Goal: Learn about a topic

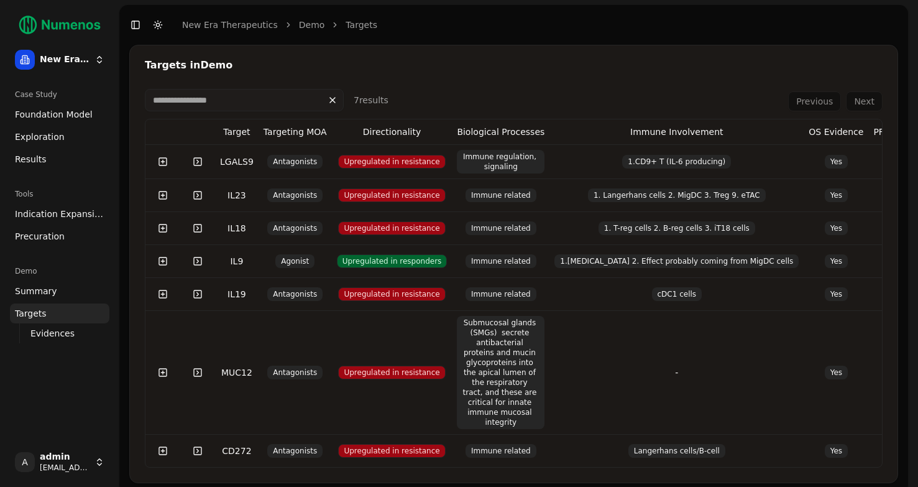
click at [52, 131] on span "Exploration" at bounding box center [40, 137] width 50 height 12
click at [52, 132] on span "Exploration" at bounding box center [40, 137] width 50 height 12
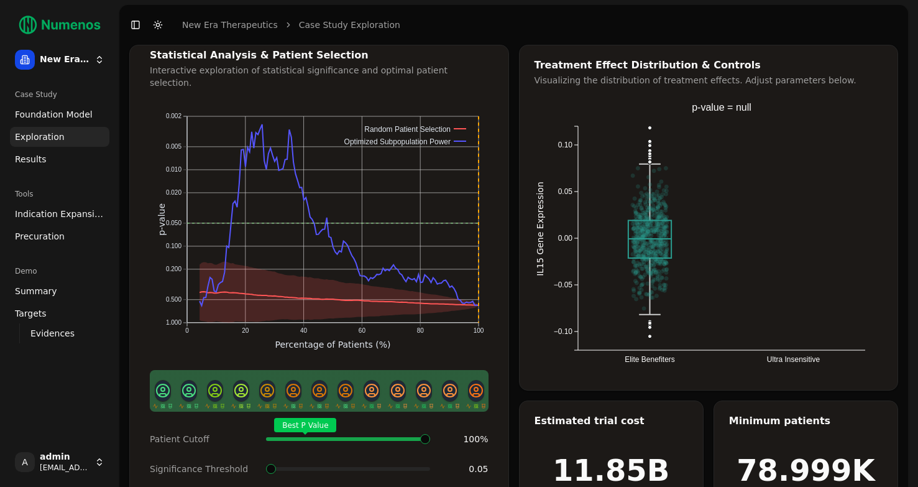
click at [50, 112] on span "Foundation Model" at bounding box center [54, 114] width 78 height 12
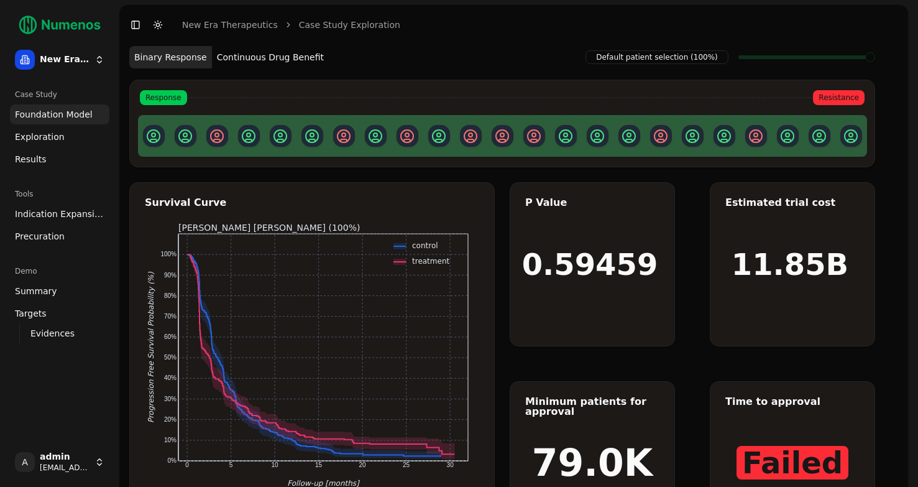
click at [290, 67] on button "Continuous Drug Benefit" at bounding box center [270, 57] width 117 height 22
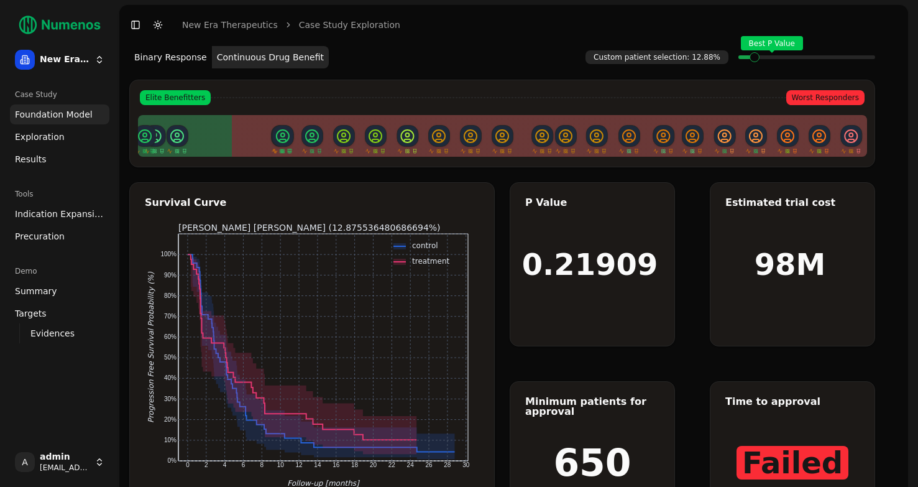
click at [850, 58] on span at bounding box center [850, 57] width 1 height 5
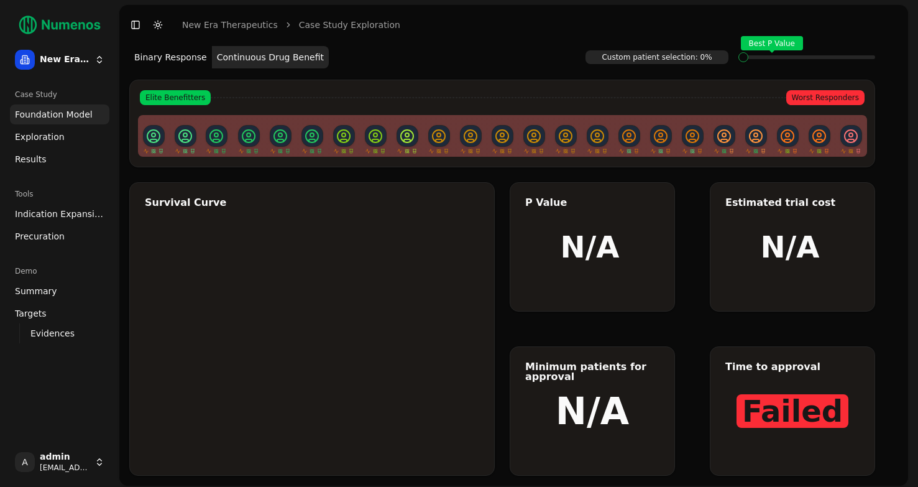
click at [744, 62] on div "Best P Value" at bounding box center [806, 57] width 137 height 25
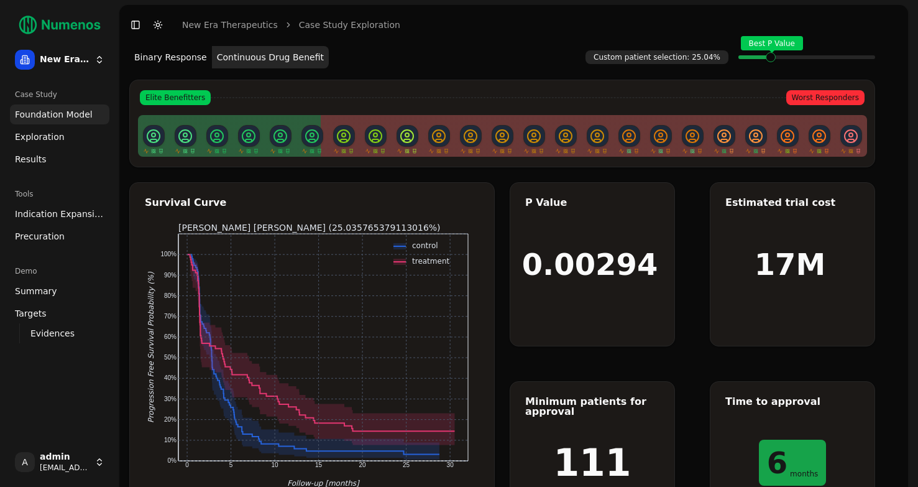
click at [771, 60] on div "Best P Value" at bounding box center [806, 57] width 137 height 25
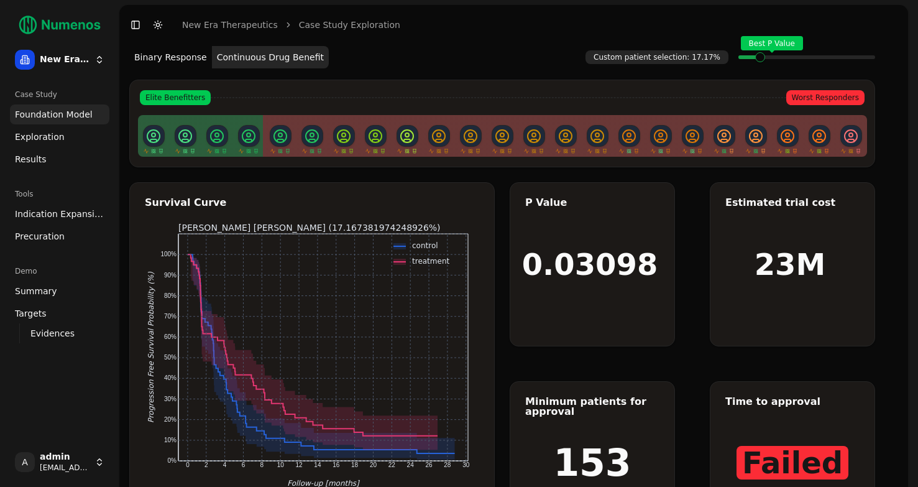
click at [744, 57] on span at bounding box center [743, 57] width 1 height 5
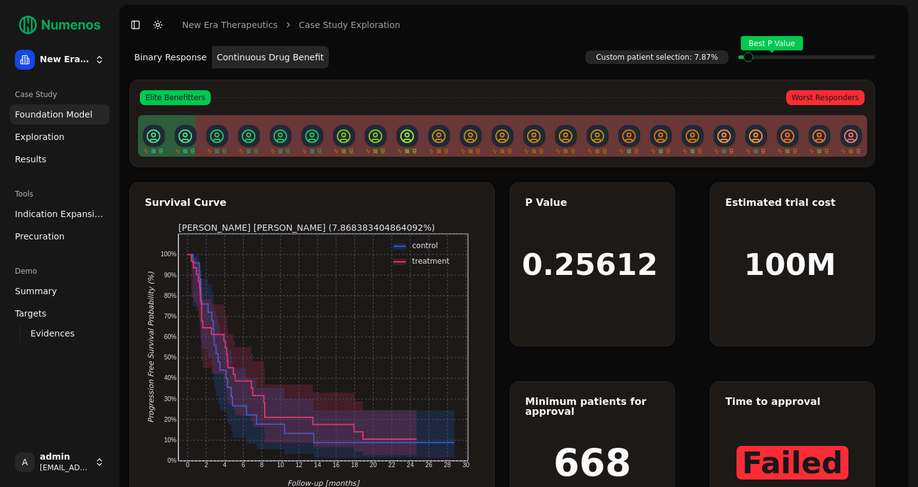
click at [160, 52] on button "Binary Response" at bounding box center [170, 57] width 83 height 22
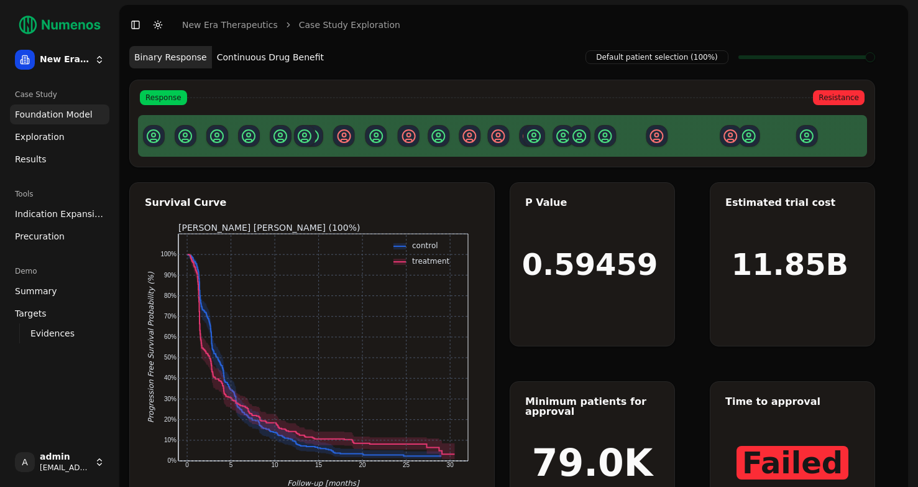
click at [252, 58] on button "Continuous Drug Benefit" at bounding box center [270, 57] width 117 height 22
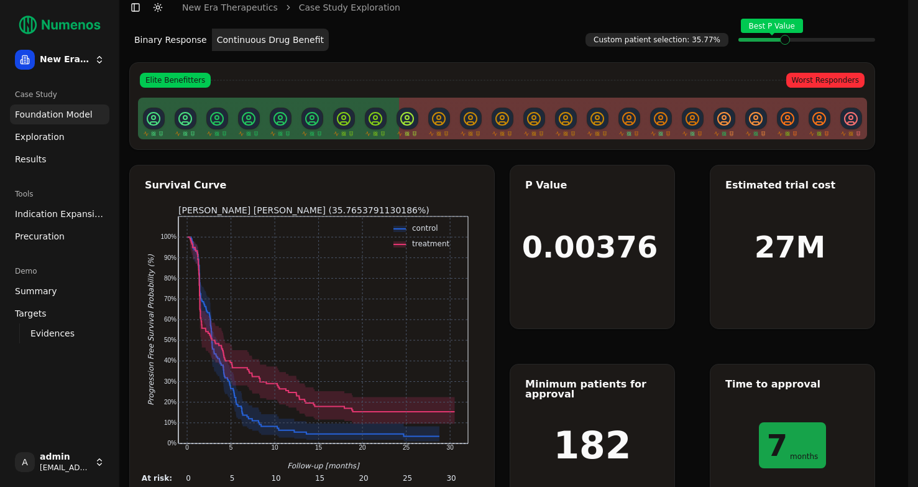
scroll to position [19, 0]
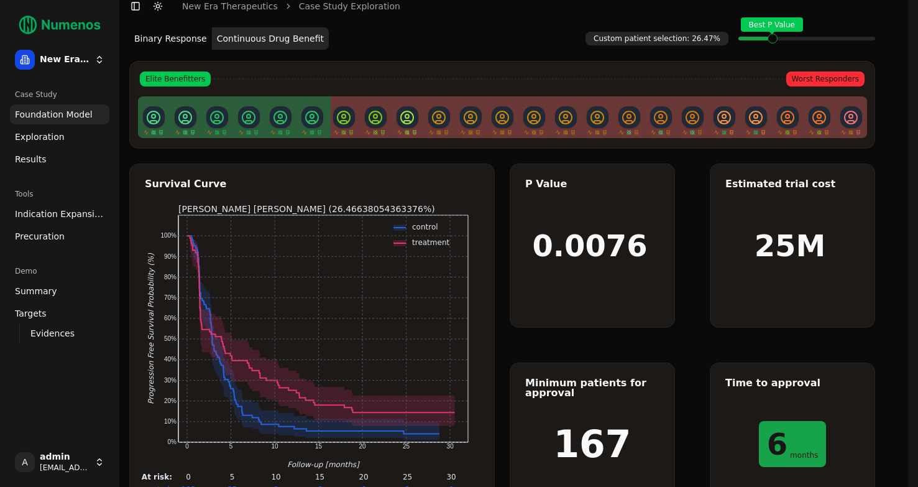
click at [785, 37] on span at bounding box center [785, 38] width 1 height 5
